Goal: Task Accomplishment & Management: Use online tool/utility

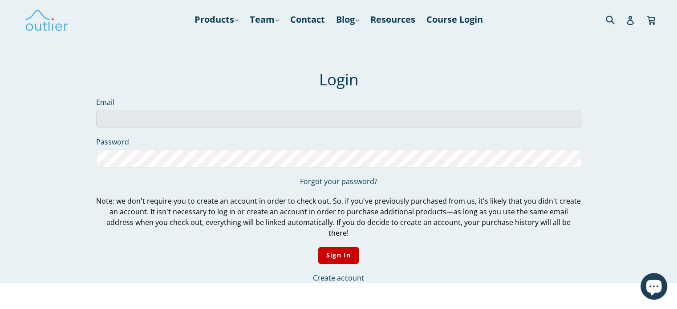
click at [317, 116] on input "Email" at bounding box center [338, 119] width 485 height 18
type input "[EMAIL_ADDRESS][DOMAIN_NAME]"
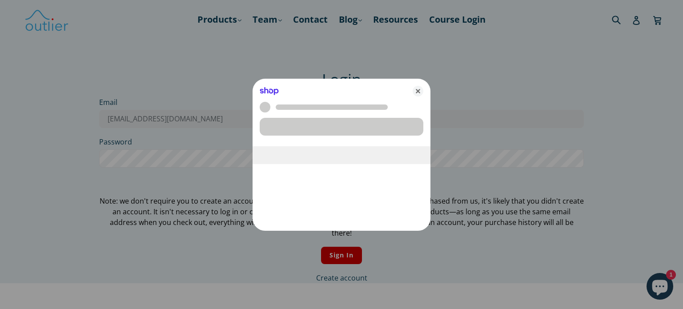
click at [215, 148] on div at bounding box center [341, 154] width 683 height 309
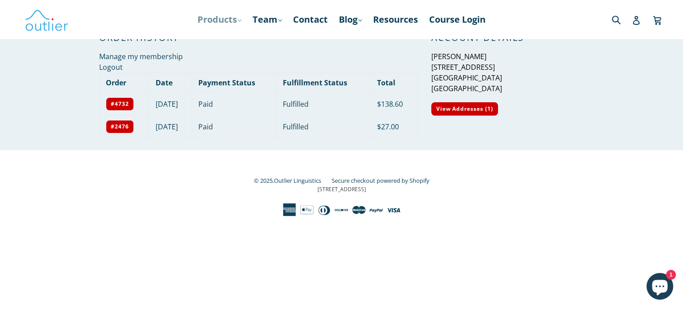
click at [230, 23] on link "Products .cls-1{fill:#231f20} expand" at bounding box center [219, 20] width 53 height 16
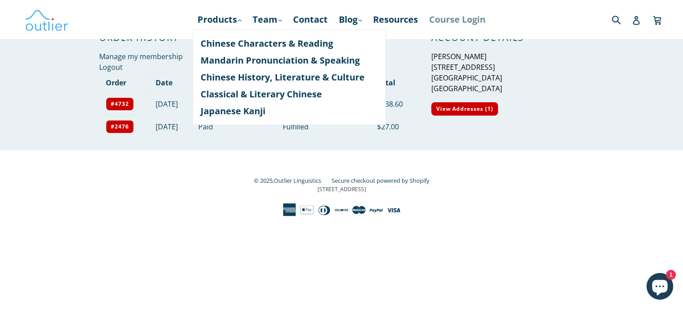
click at [464, 17] on link "Course Login" at bounding box center [457, 20] width 65 height 16
